Goal: Check status

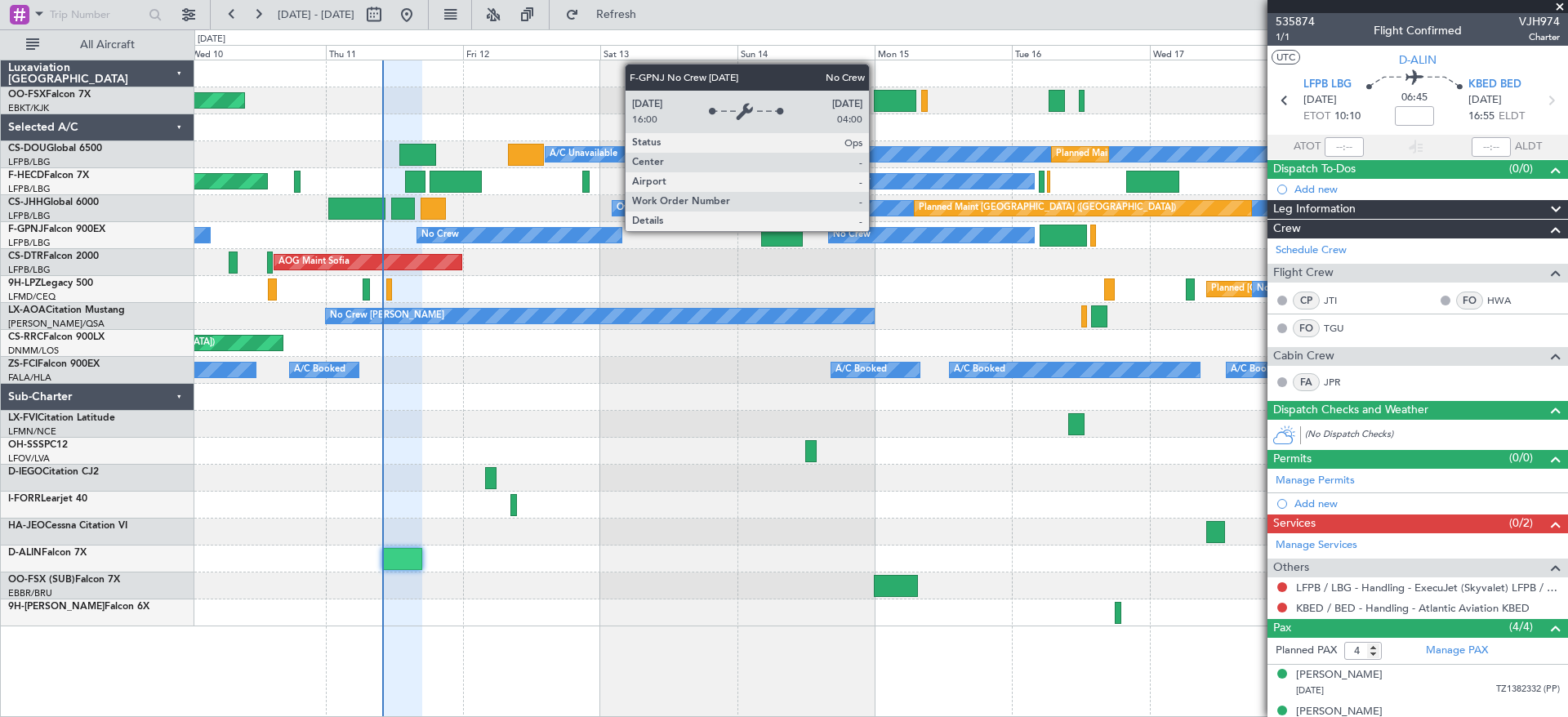
scroll to position [94, 0]
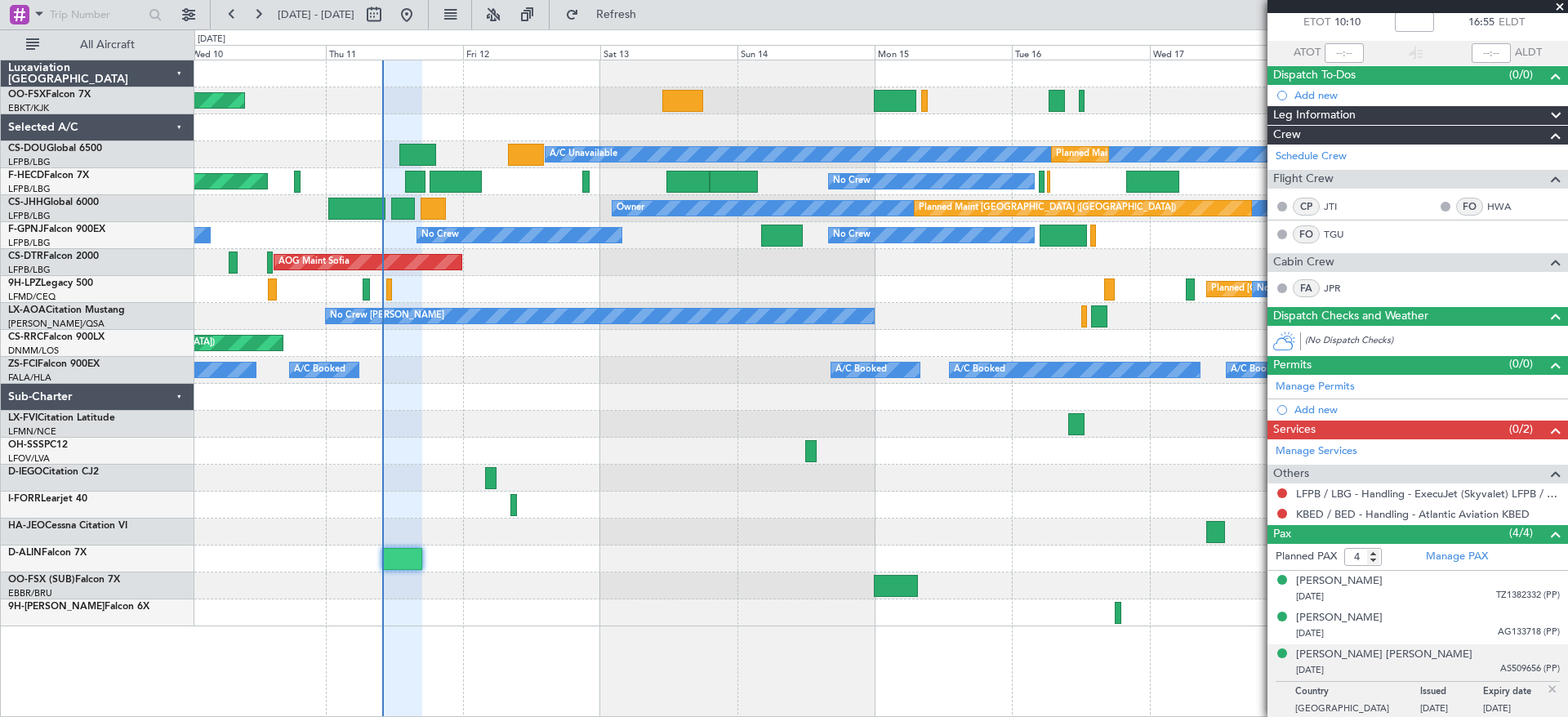
click at [175, 452] on div "Planned Maint Kortrijk-[GEOGRAPHIC_DATA] A/C Unavailable Planned Maint [GEOGRAP…" at bounding box center [784, 373] width 1568 height 688
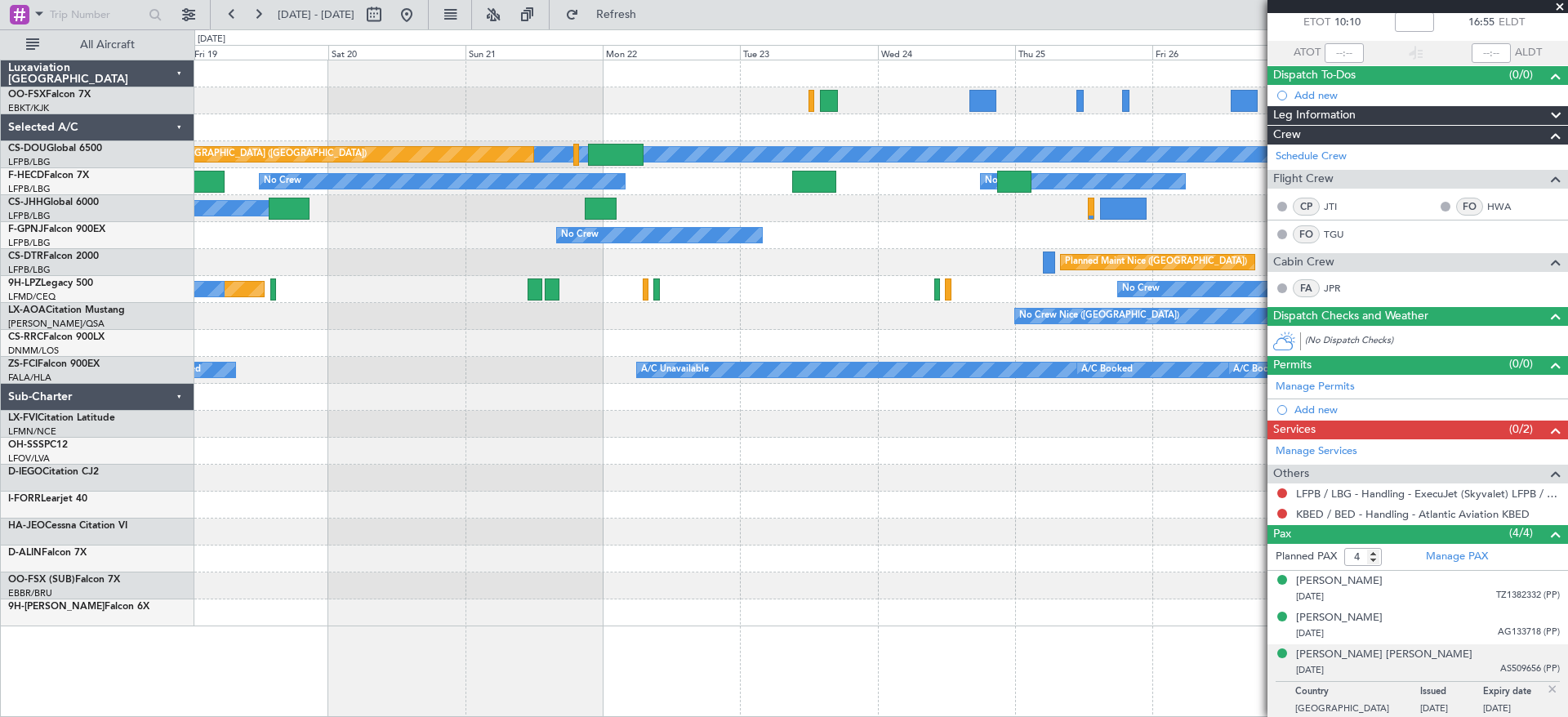
click at [576, 450] on div "A/C Unavailable Planned Maint [GEOGRAPHIC_DATA] ([GEOGRAPHIC_DATA]) Planned Mai…" at bounding box center [881, 343] width 1372 height 566
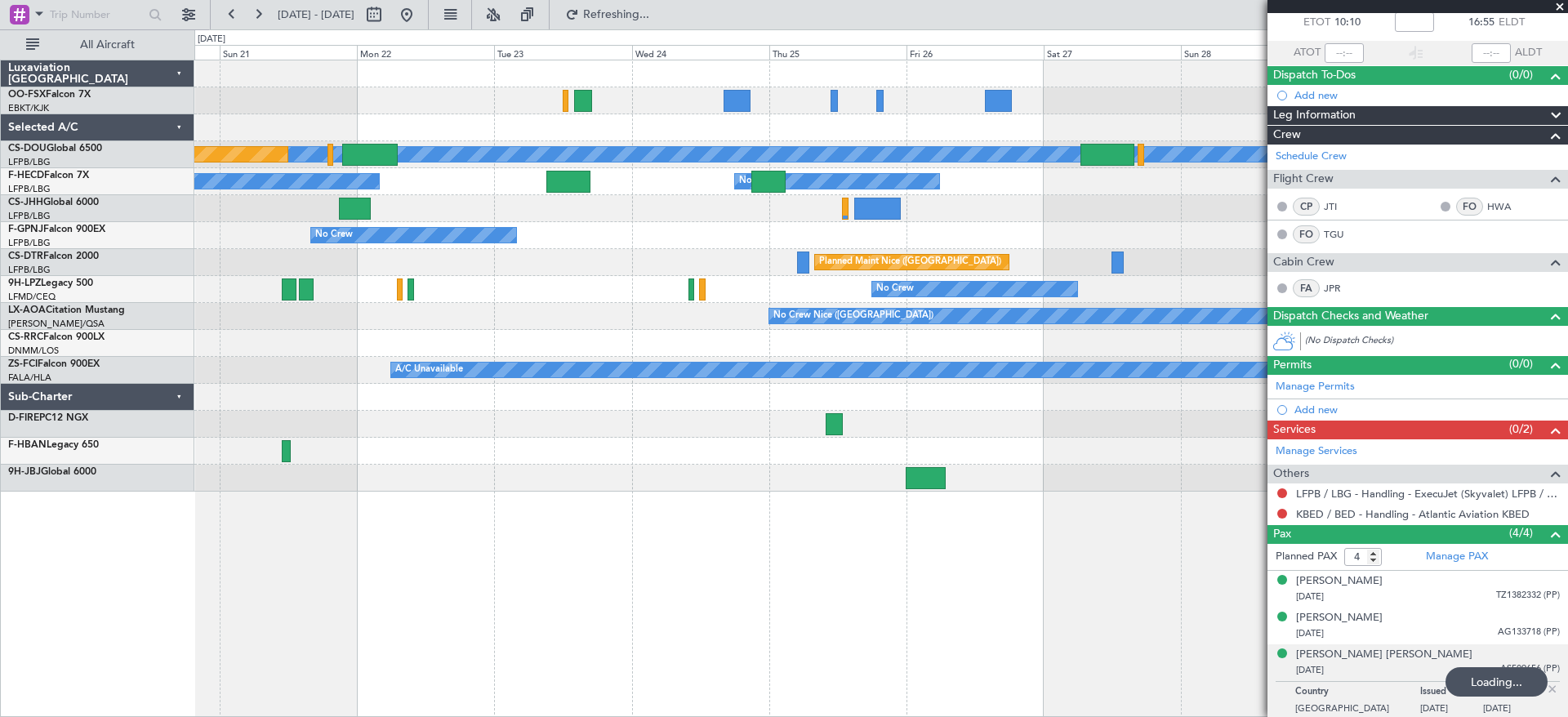
click at [657, 463] on div "A/C Unavailable Planned Maint [GEOGRAPHIC_DATA] ([GEOGRAPHIC_DATA]) No Crew No …" at bounding box center [881, 276] width 1372 height 431
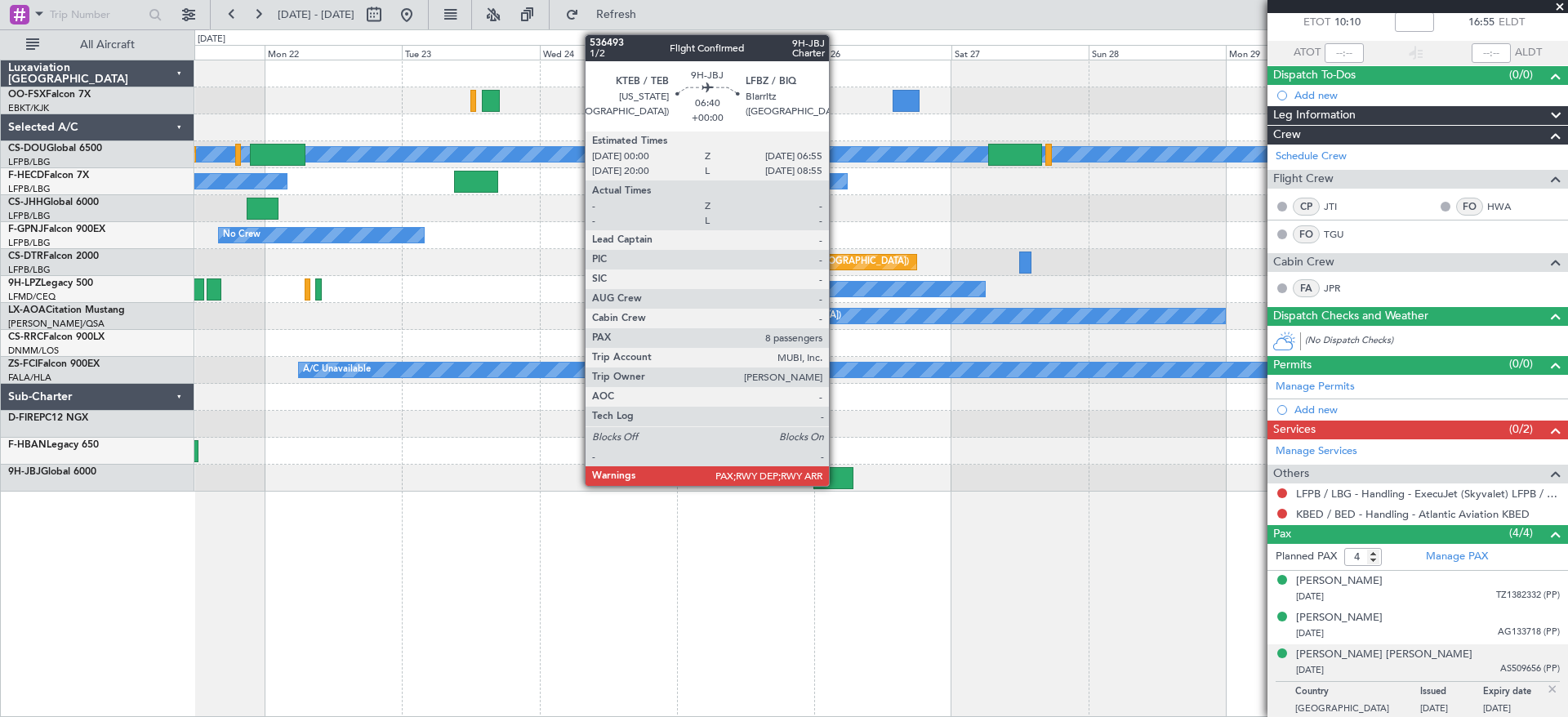
click at [836, 478] on div at bounding box center [832, 478] width 40 height 22
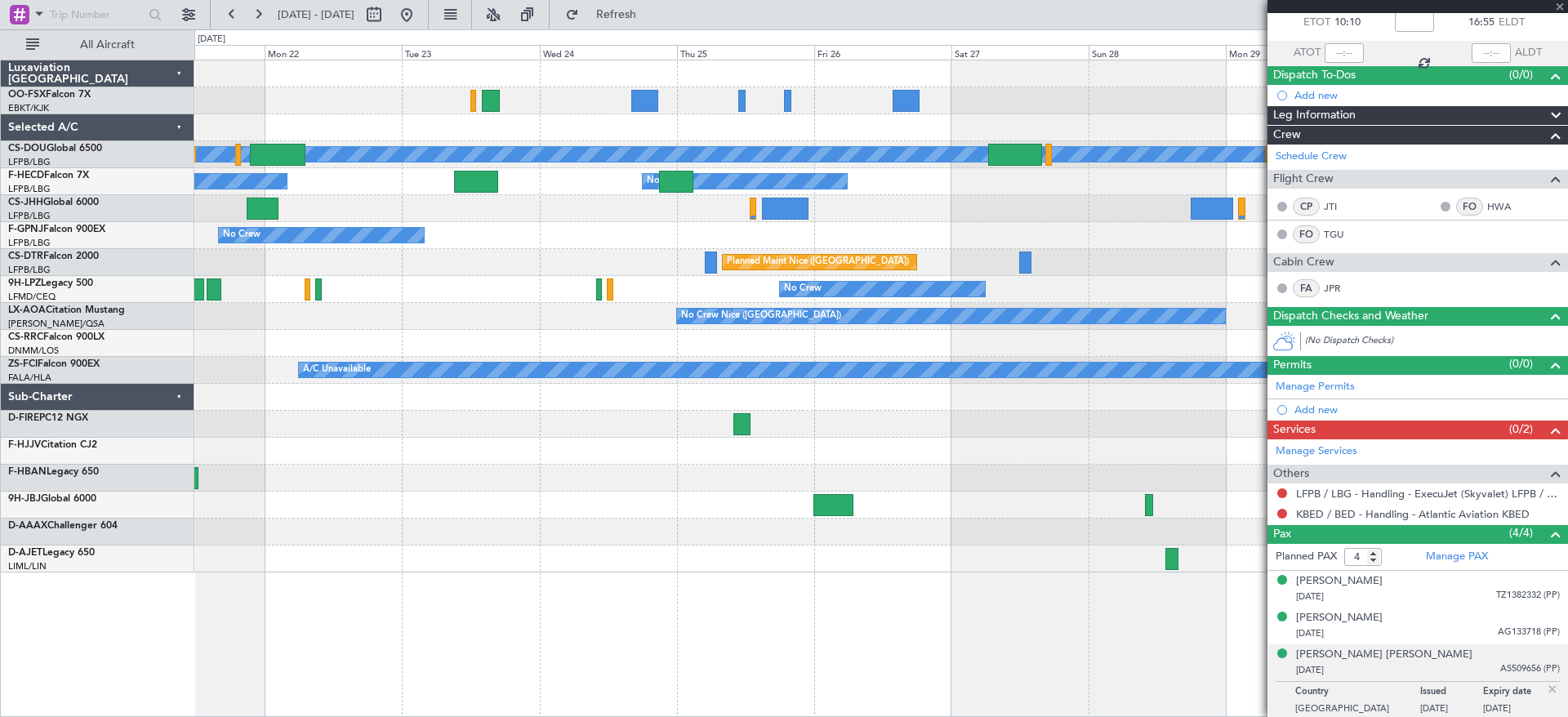
type input "8"
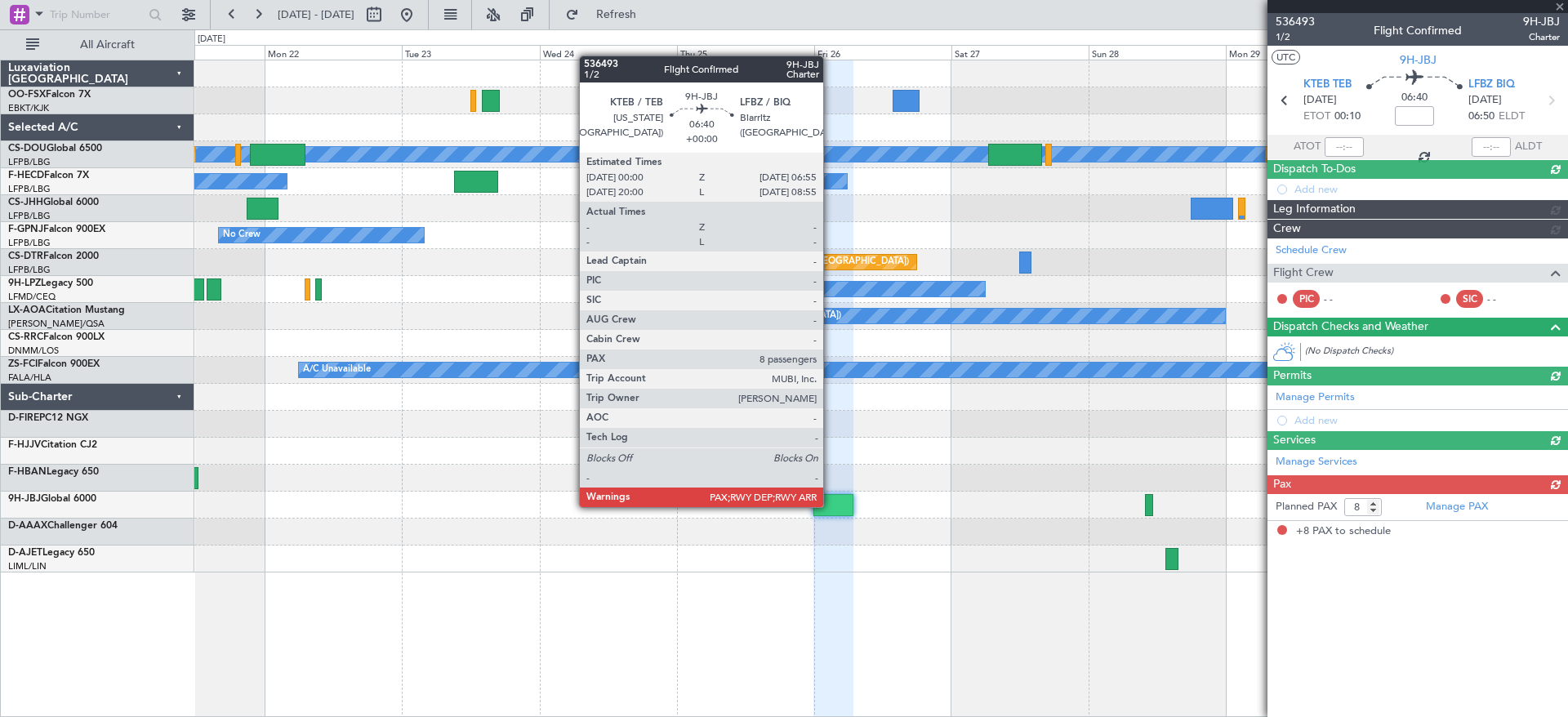
scroll to position [0, 0]
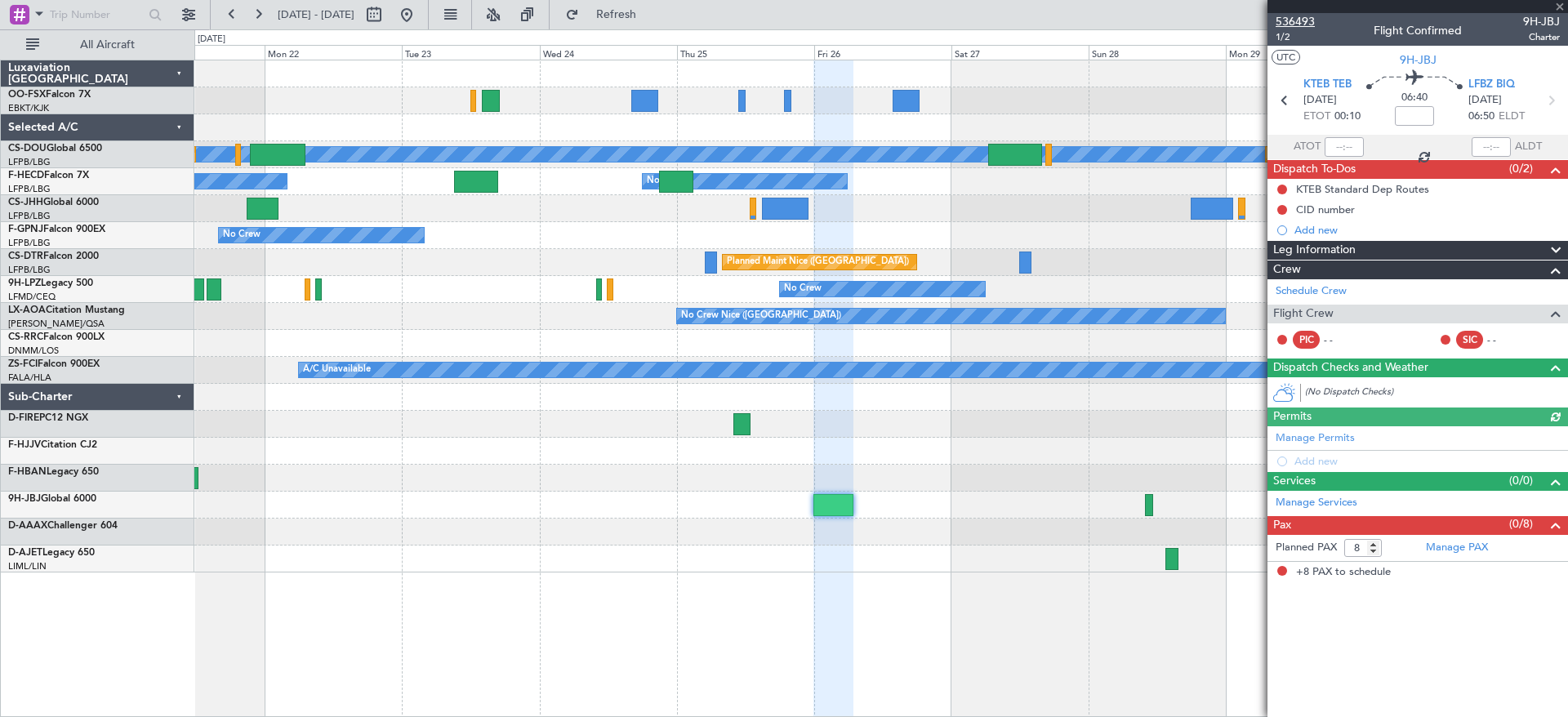
click at [1309, 21] on span "536493" at bounding box center [1295, 21] width 39 height 17
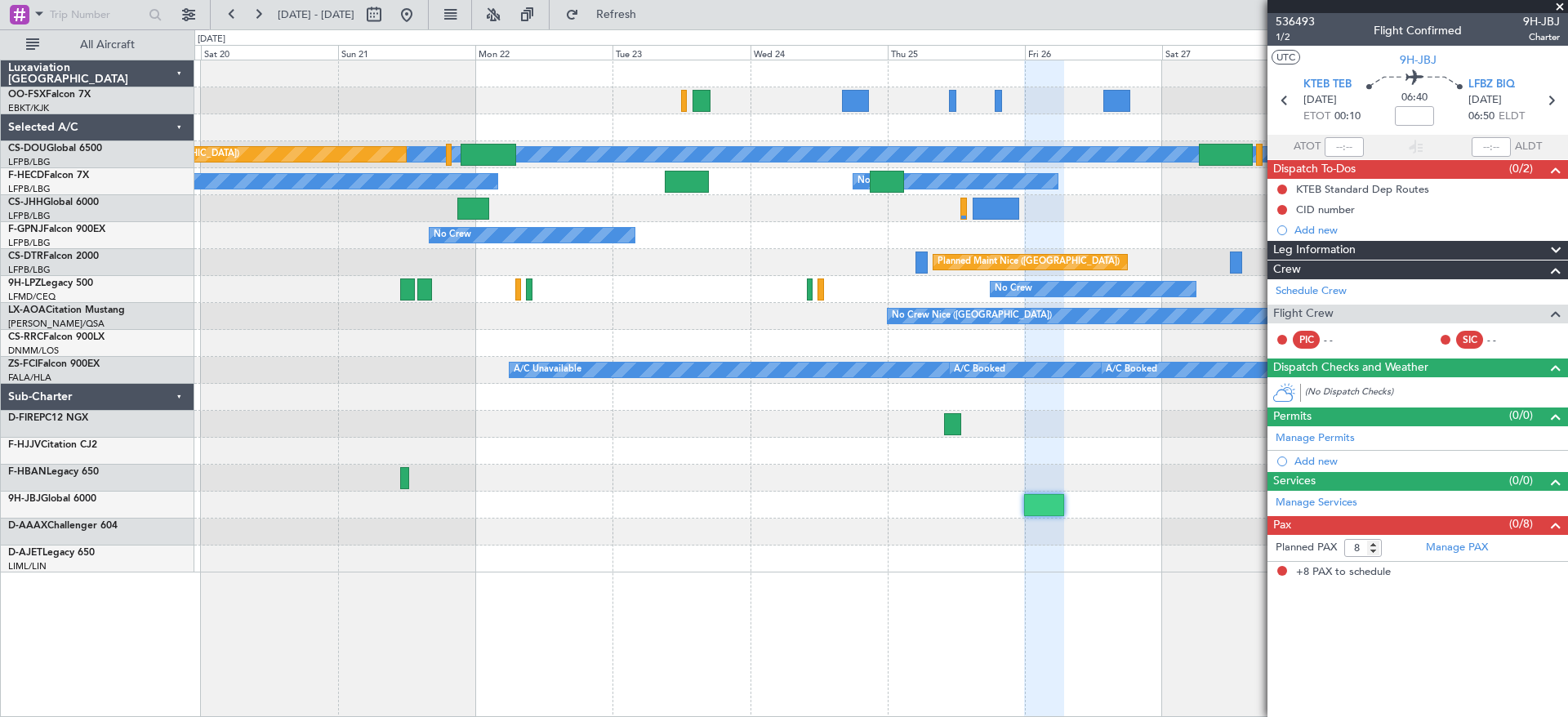
click at [881, 464] on div "A/C Unavailable Planned Maint [GEOGRAPHIC_DATA] ([GEOGRAPHIC_DATA]) Planned Mai…" at bounding box center [881, 316] width 1372 height 512
click at [571, 282] on div "A/C Unavailable Planned Maint [GEOGRAPHIC_DATA] ([GEOGRAPHIC_DATA]) Planned Mai…" at bounding box center [881, 303] width 1372 height 485
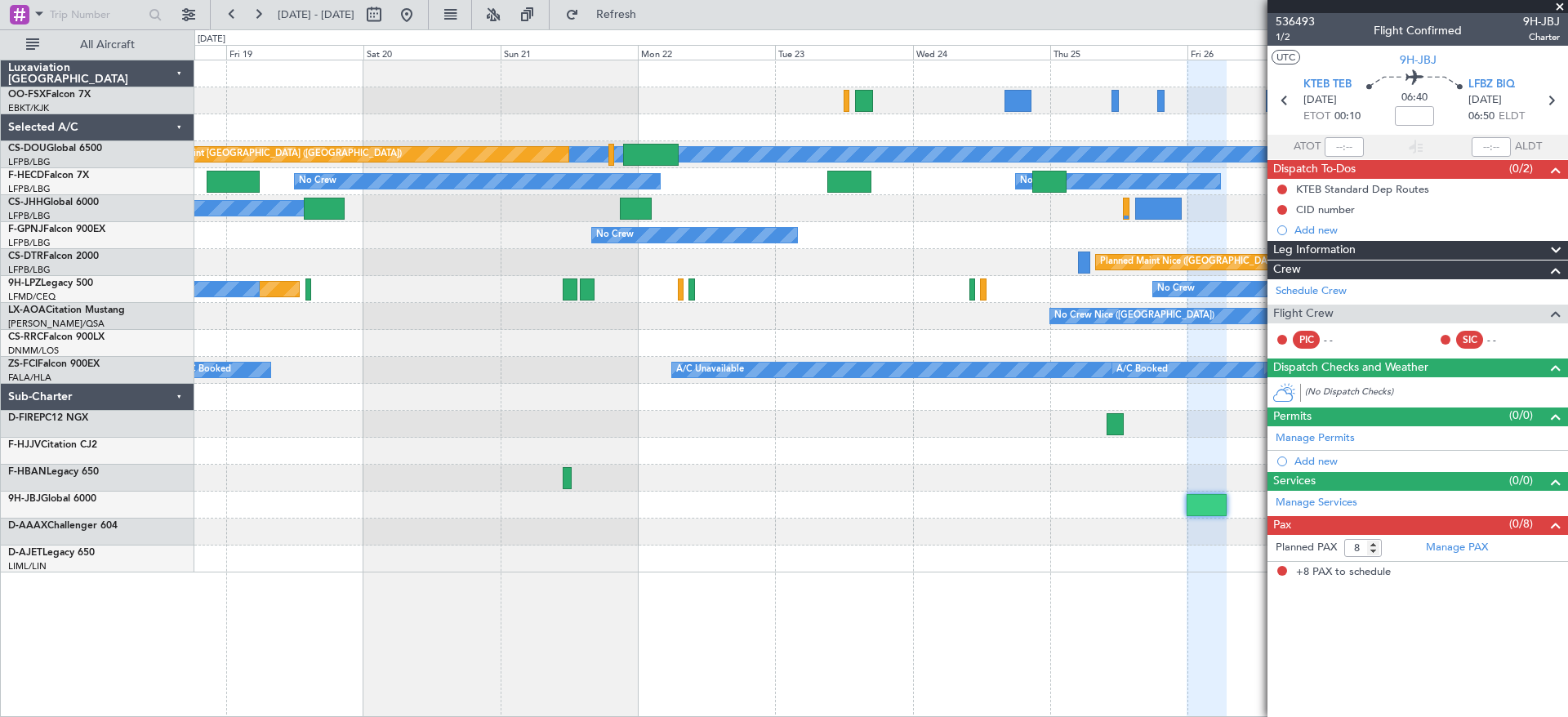
click at [885, 390] on div "A/C Unavailable Planned Maint [GEOGRAPHIC_DATA] ([GEOGRAPHIC_DATA]) Planned Mai…" at bounding box center [881, 316] width 1372 height 512
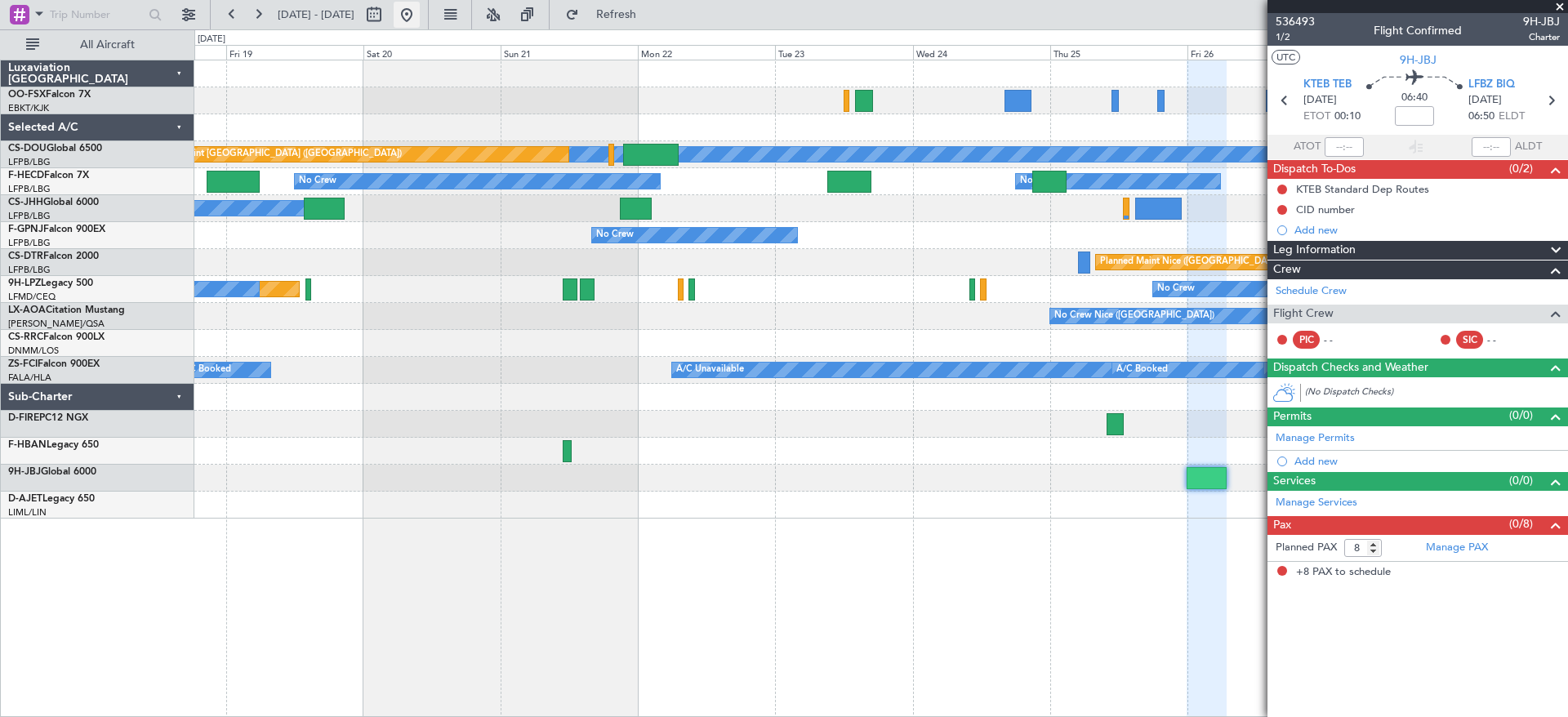
click at [420, 20] on button at bounding box center [406, 14] width 26 height 26
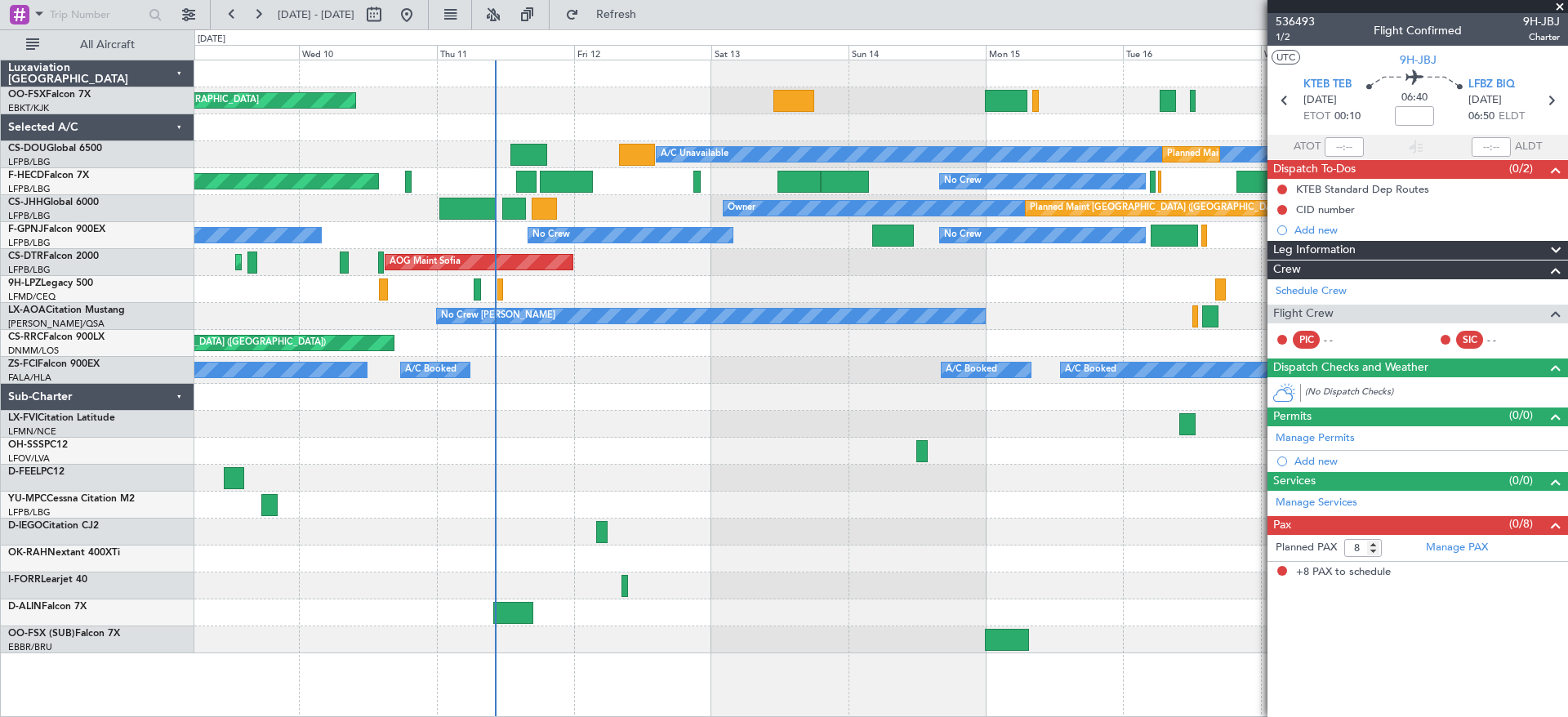
click at [630, 353] on div "Planned Maint Kortrijk-[GEOGRAPHIC_DATA] A/C Unavailable Planned Maint [GEOGRAP…" at bounding box center [881, 356] width 1372 height 593
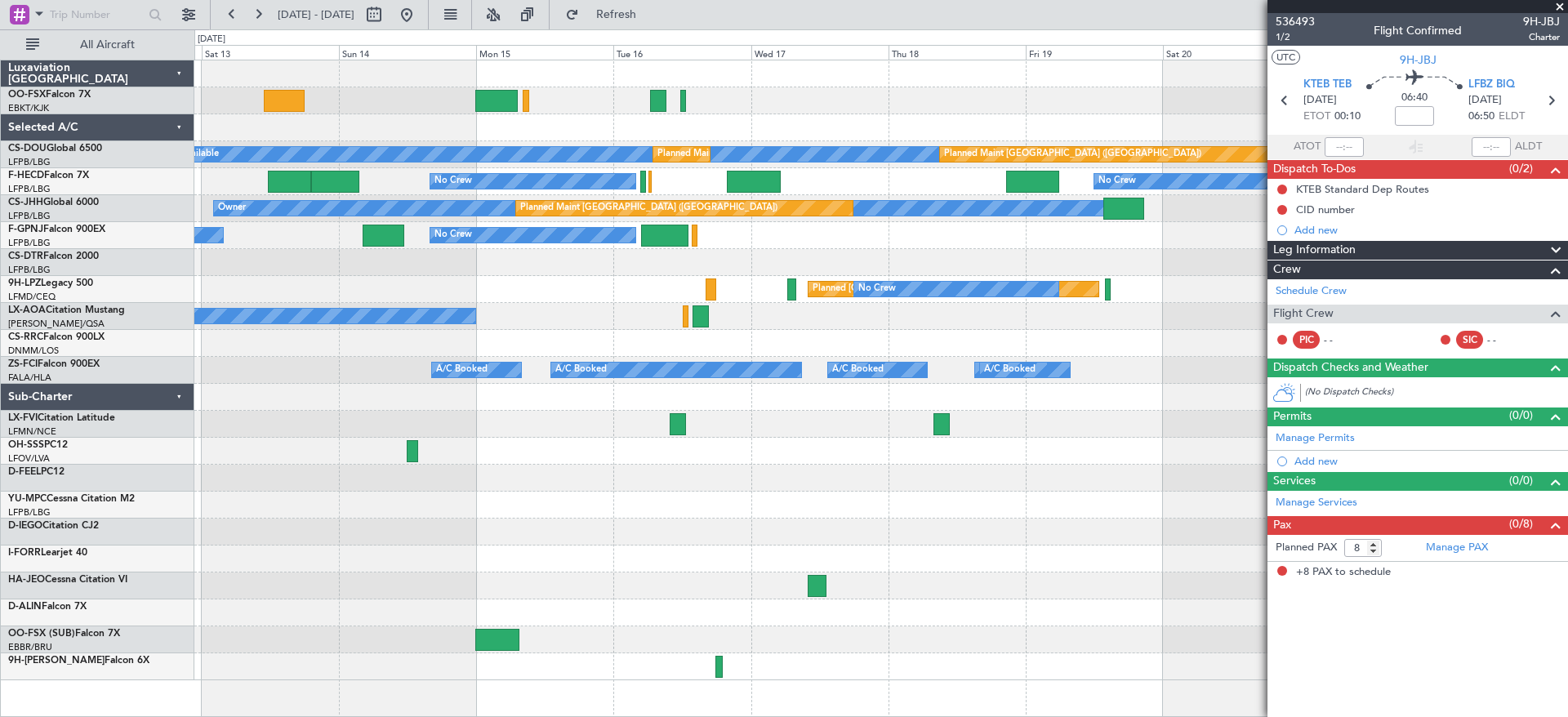
click at [720, 613] on div "A/C Unavailable Planned Maint [GEOGRAPHIC_DATA] ([GEOGRAPHIC_DATA]) Planned Mai…" at bounding box center [881, 370] width 1372 height 620
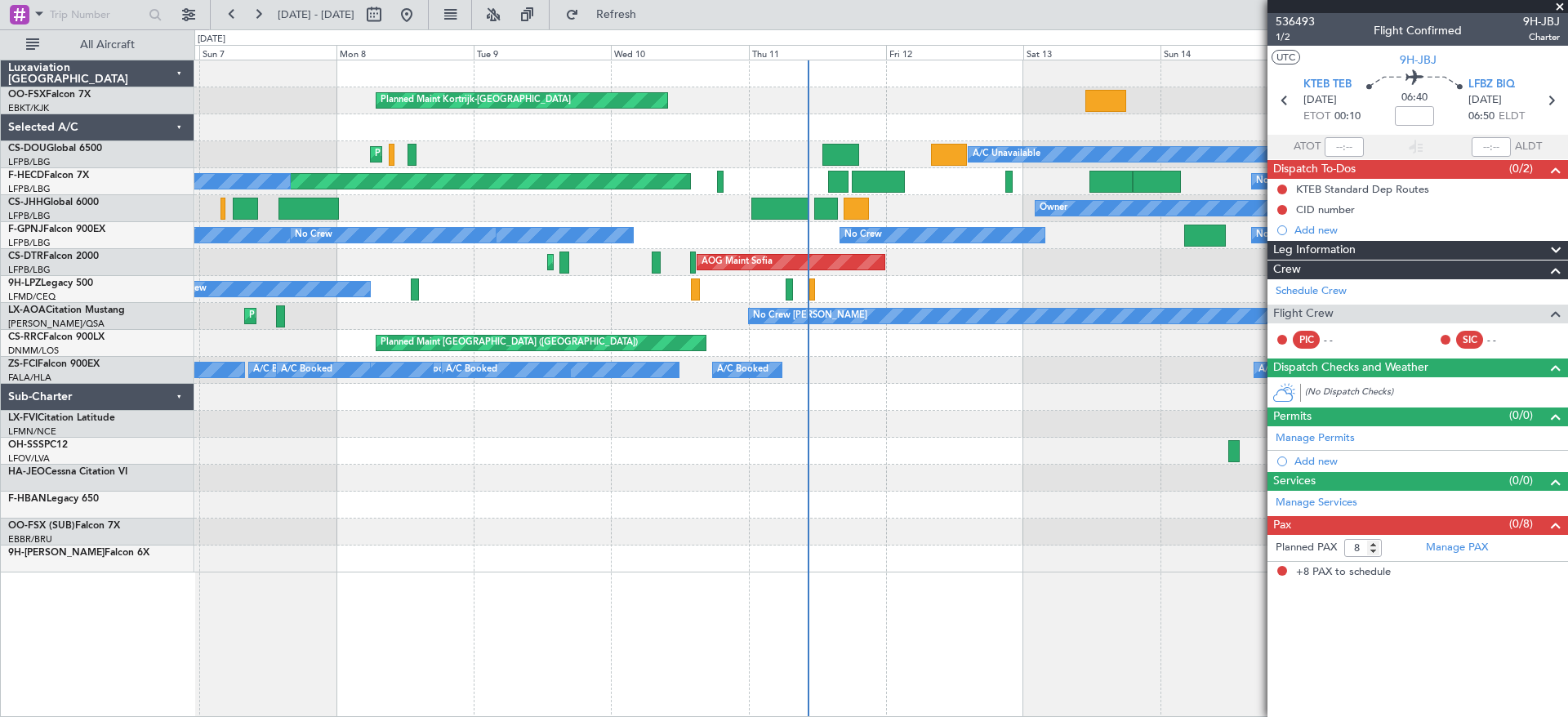
click at [1134, 534] on div "Planned Maint Kortrijk-[GEOGRAPHIC_DATA] A/C Unavailable Planned Maint [GEOGRAP…" at bounding box center [881, 316] width 1372 height 512
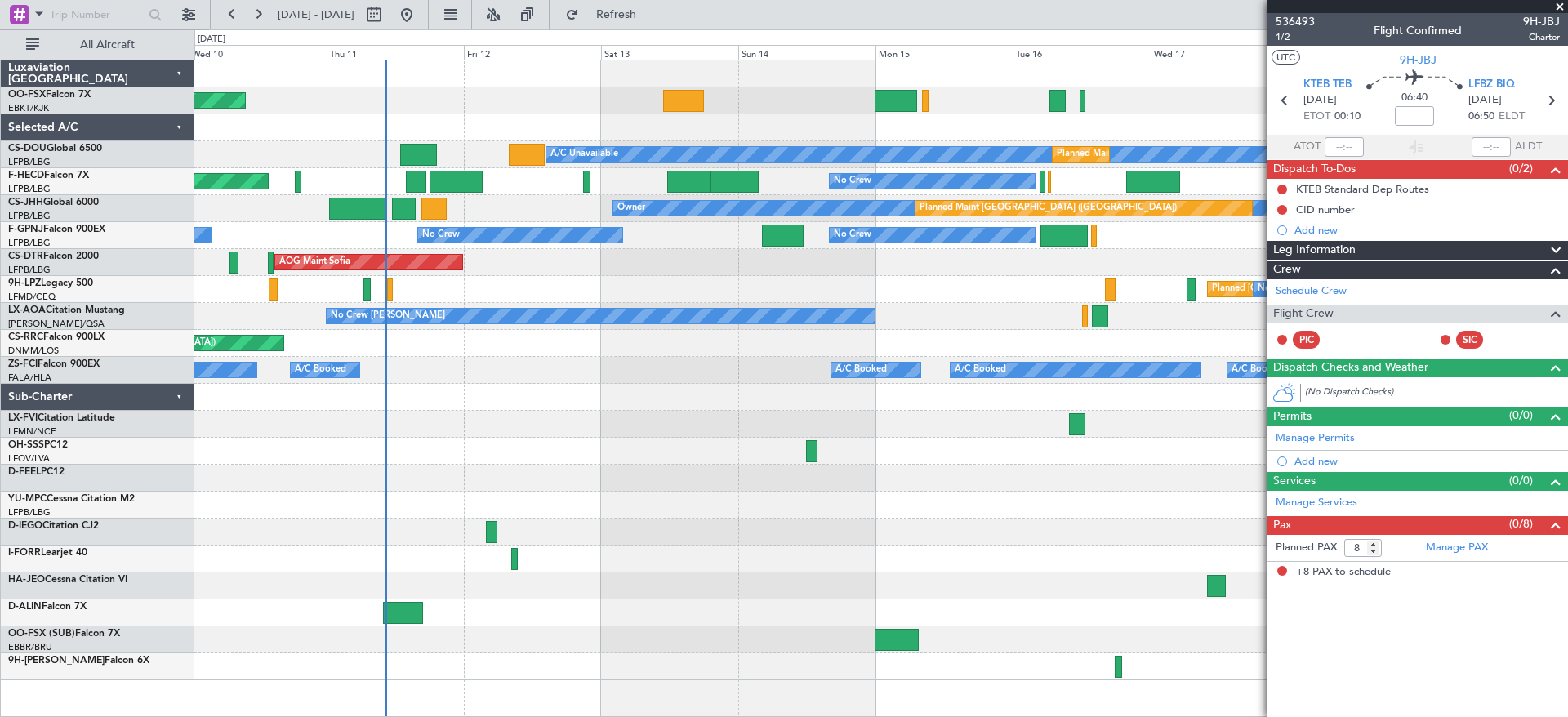
click at [917, 550] on div "Planned Maint Kortrijk-[GEOGRAPHIC_DATA] A/C Unavailable Planned Maint [GEOGRAP…" at bounding box center [881, 370] width 1372 height 620
